Goal: Transaction & Acquisition: Purchase product/service

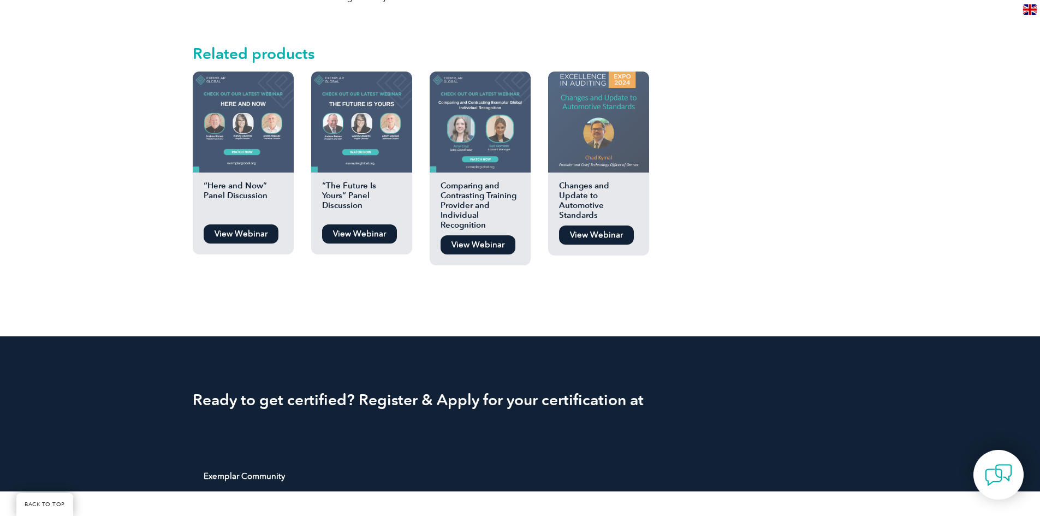
scroll to position [786, 0]
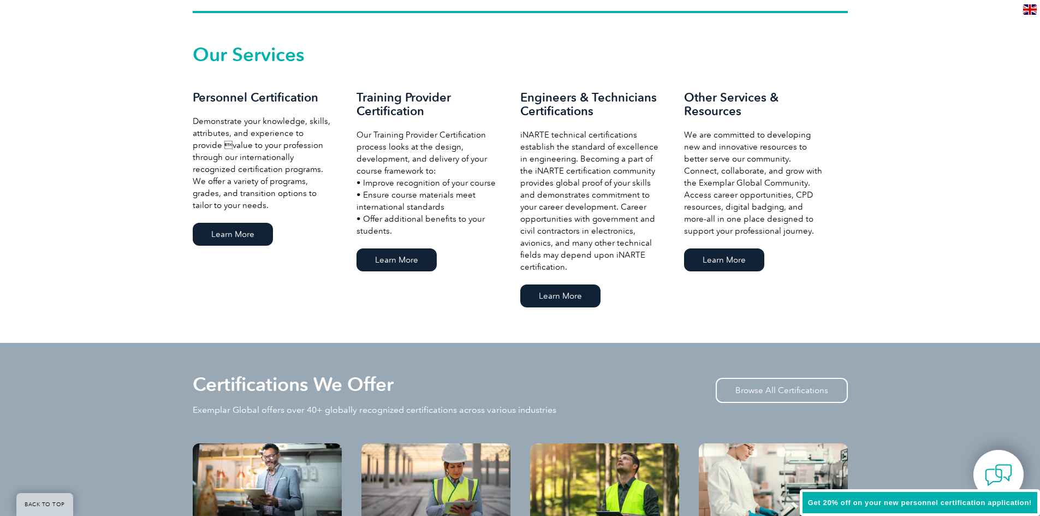
scroll to position [743, 0]
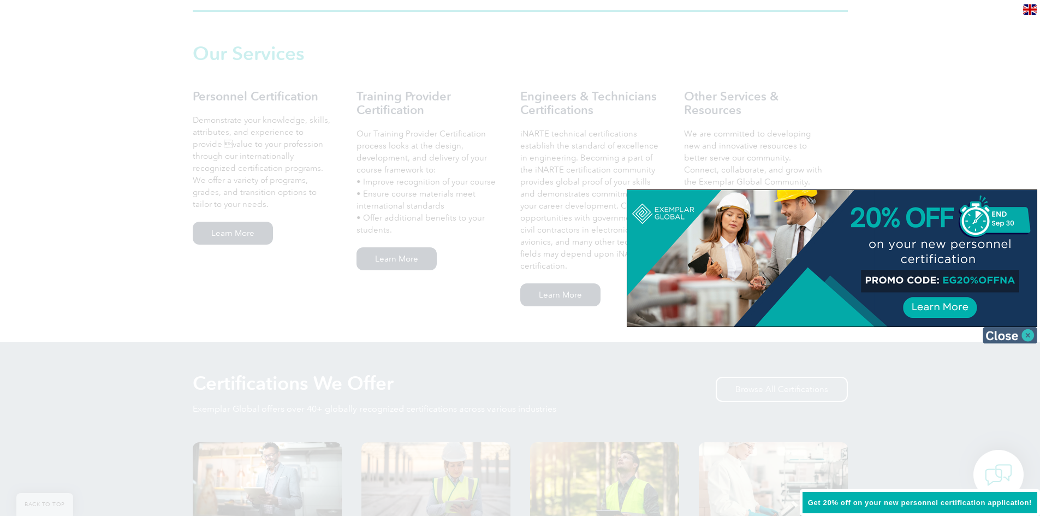
click at [1016, 340] on img at bounding box center [1010, 335] width 55 height 16
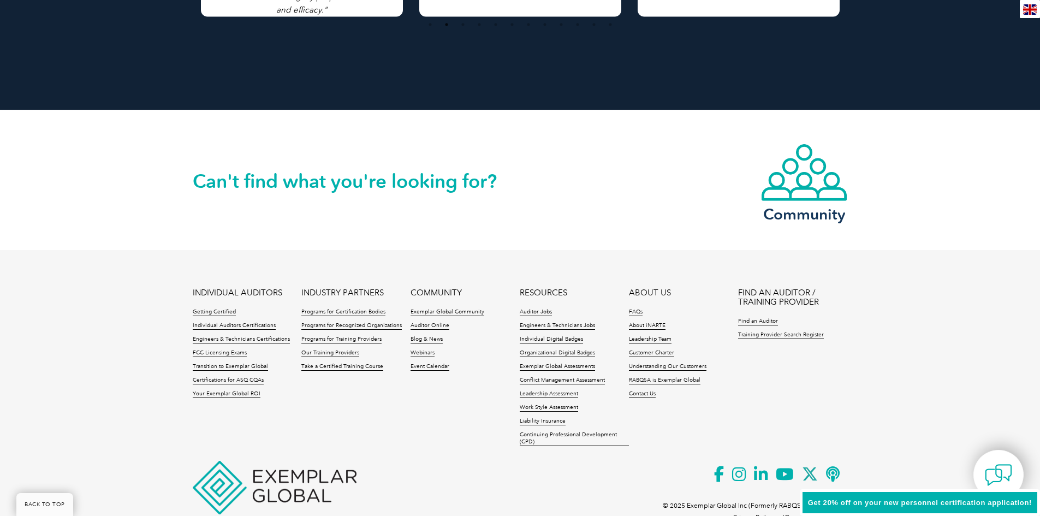
scroll to position [2476, 0]
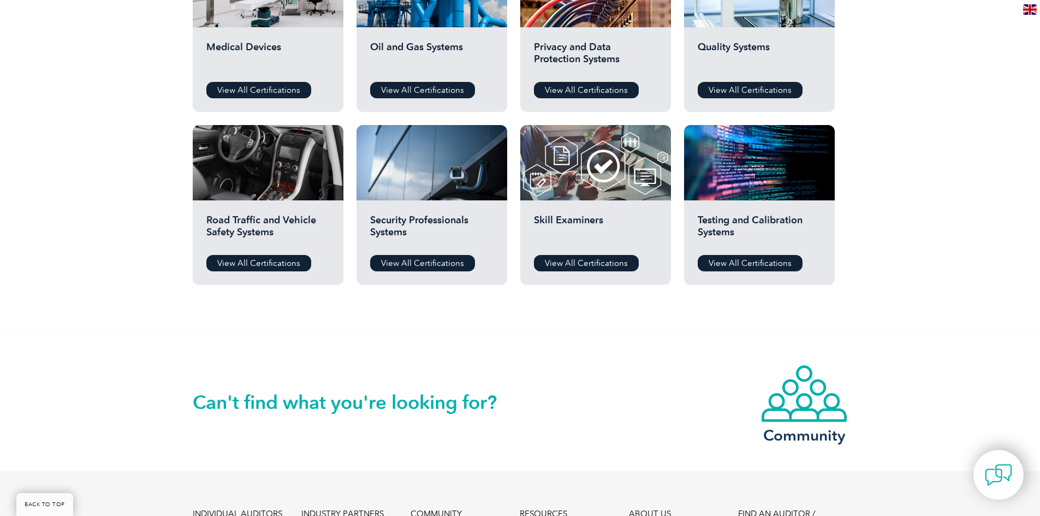
scroll to position [721, 0]
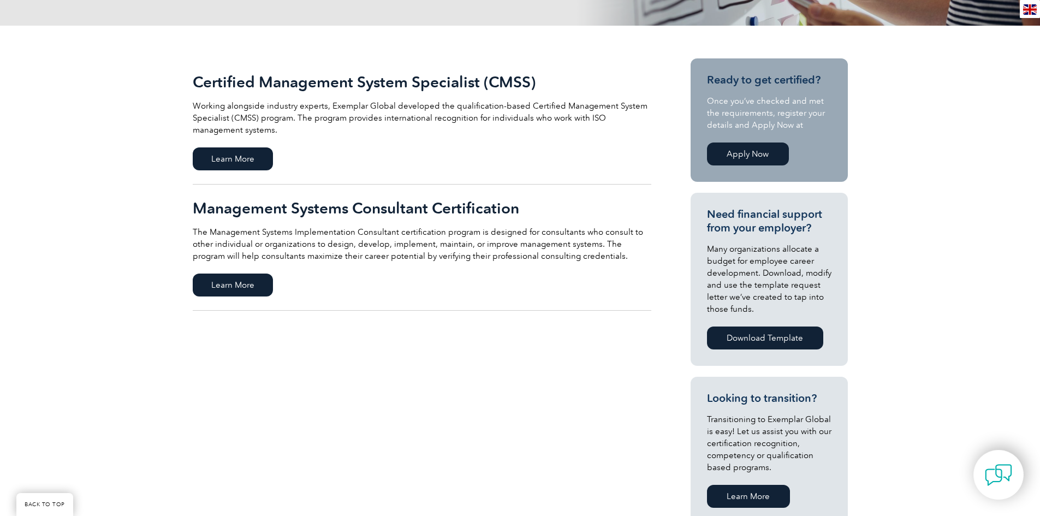
scroll to position [240, 0]
